Goal: Task Accomplishment & Management: Use online tool/utility

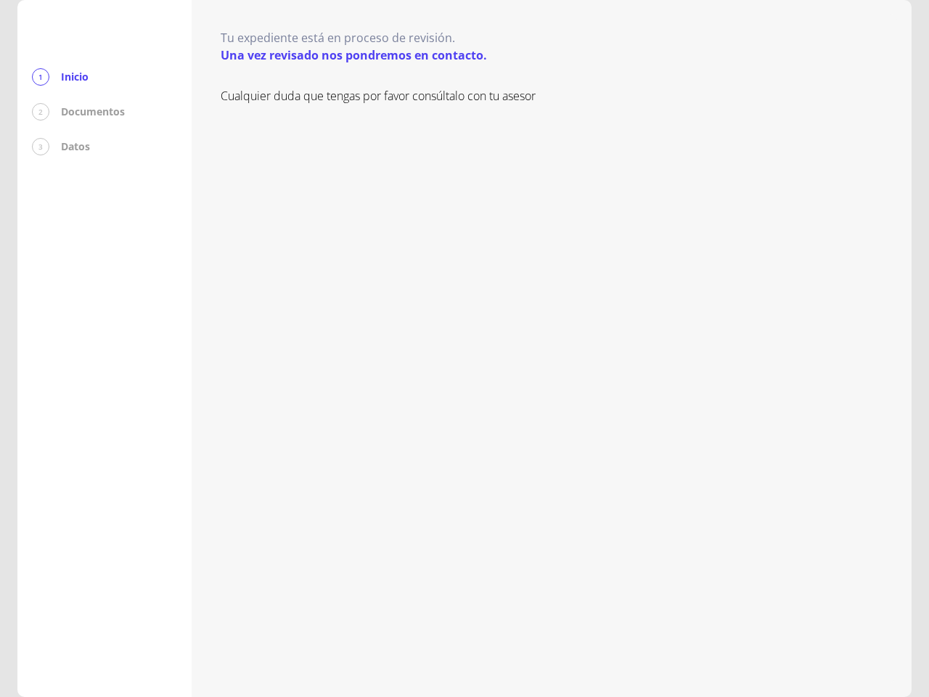
click at [465, 348] on div "Cualquier duda que tengas por favor consúltalo con tu asesor" at bounding box center [552, 377] width 662 height 581
